Goal: Task Accomplishment & Management: Use online tool/utility

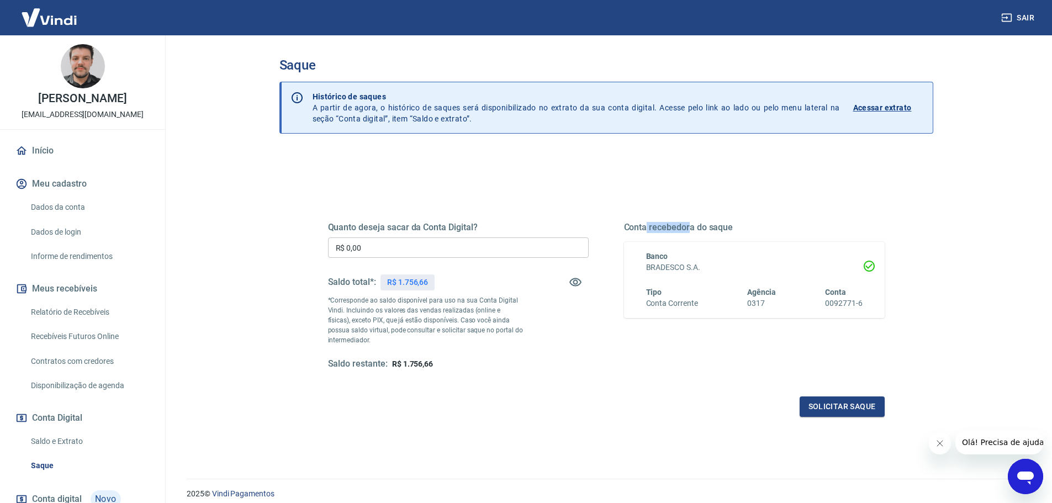
drag, startPoint x: 646, startPoint y: 226, endPoint x: 690, endPoint y: 229, distance: 43.7
click at [690, 229] on h5 "Conta recebedora do saque" at bounding box center [754, 227] width 261 height 11
click at [562, 189] on div "Quanto deseja sacar da Conta Digital? R$ 0,00 ​ Saldo total*: R$ 1.756,66 *Corr…" at bounding box center [606, 301] width 583 height 257
click at [1024, 11] on button "Sair" at bounding box center [1019, 18] width 40 height 20
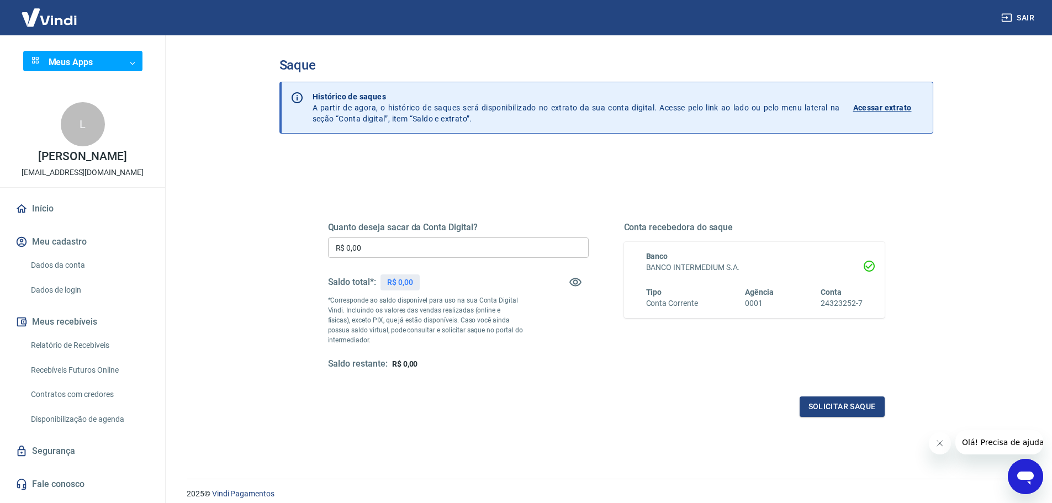
click at [82, 374] on link "Recebíveis Futuros Online" at bounding box center [89, 370] width 125 height 23
